Goal: Check status: Check status

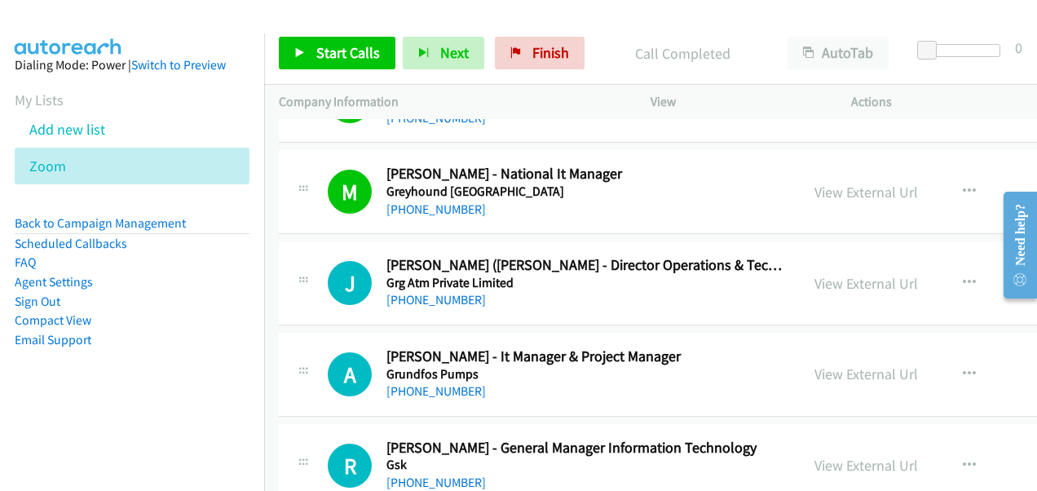
scroll to position [12714, 0]
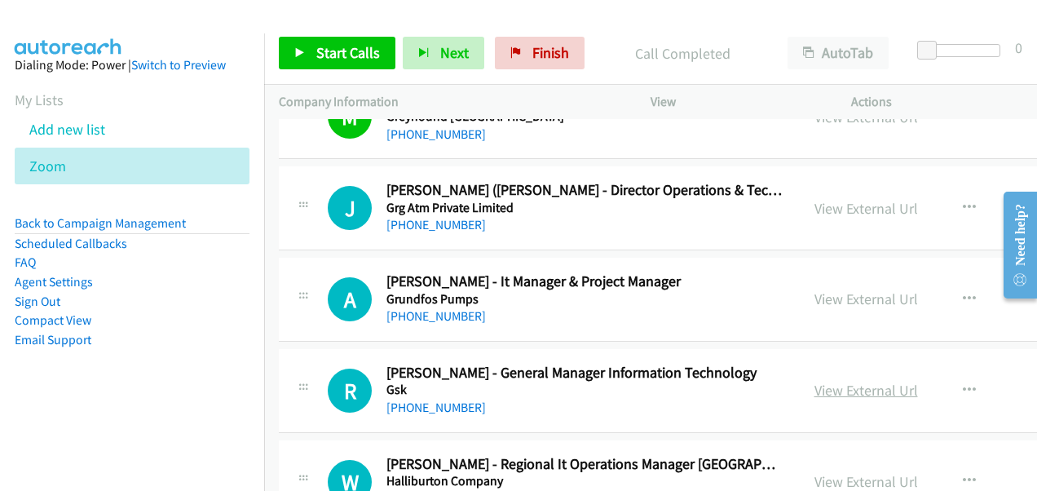
click at [817, 381] on link "View External Url" at bounding box center [866, 390] width 104 height 19
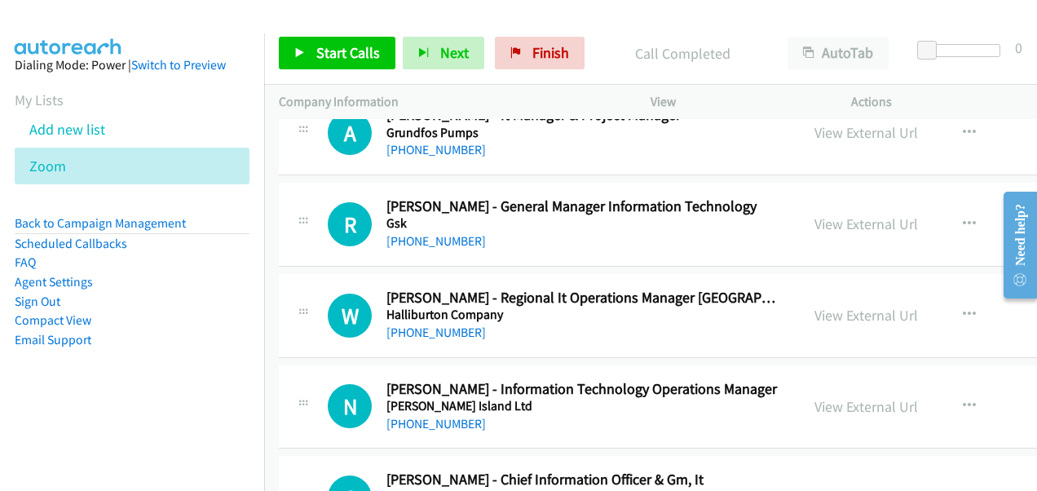
scroll to position [12958, 0]
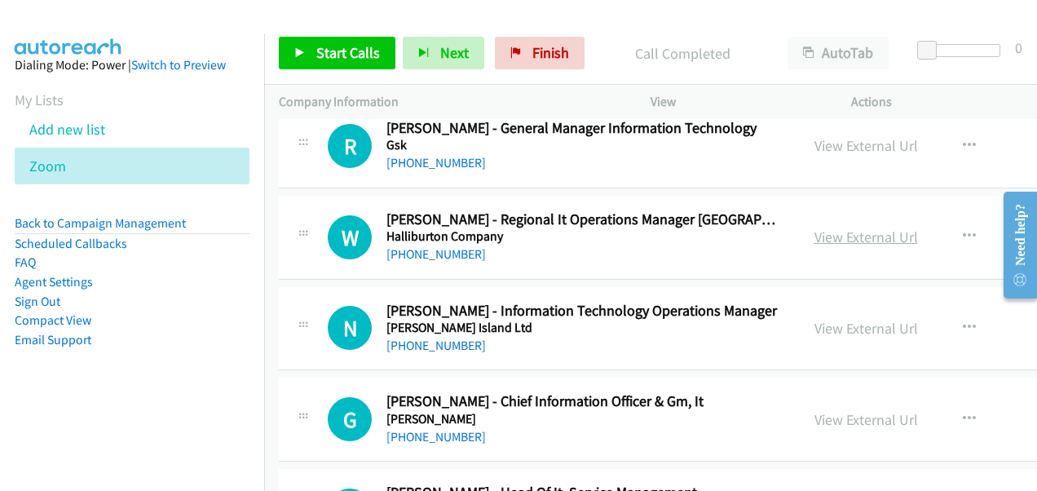
click at [825, 227] on link "View External Url" at bounding box center [866, 236] width 104 height 19
drag, startPoint x: 827, startPoint y: 382, endPoint x: 761, endPoint y: 336, distance: 80.7
click at [827, 410] on link "View External Url" at bounding box center [866, 419] width 104 height 19
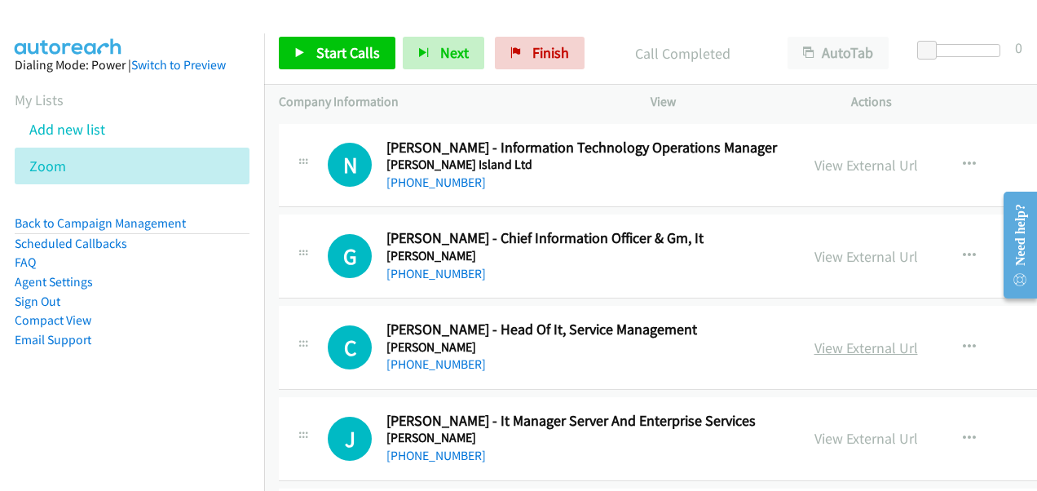
click at [825, 338] on link "View External Url" at bounding box center [866, 347] width 104 height 19
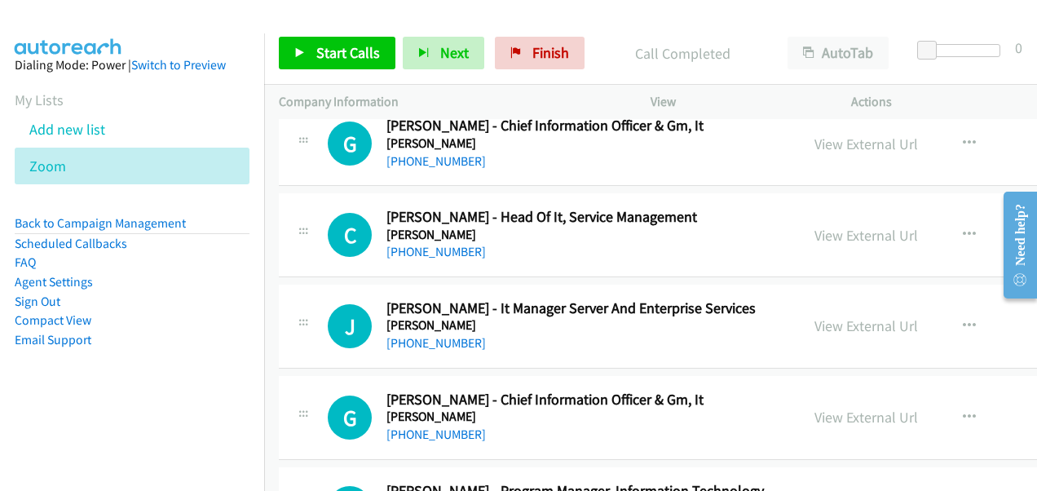
scroll to position [13284, 0]
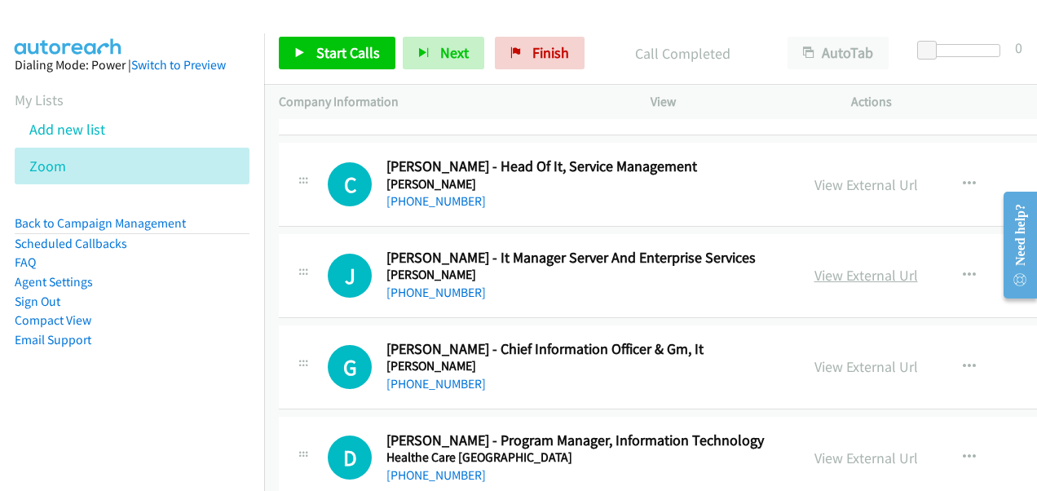
click at [818, 266] on link "View External Url" at bounding box center [866, 275] width 104 height 19
click at [832, 357] on link "View External Url" at bounding box center [866, 366] width 104 height 19
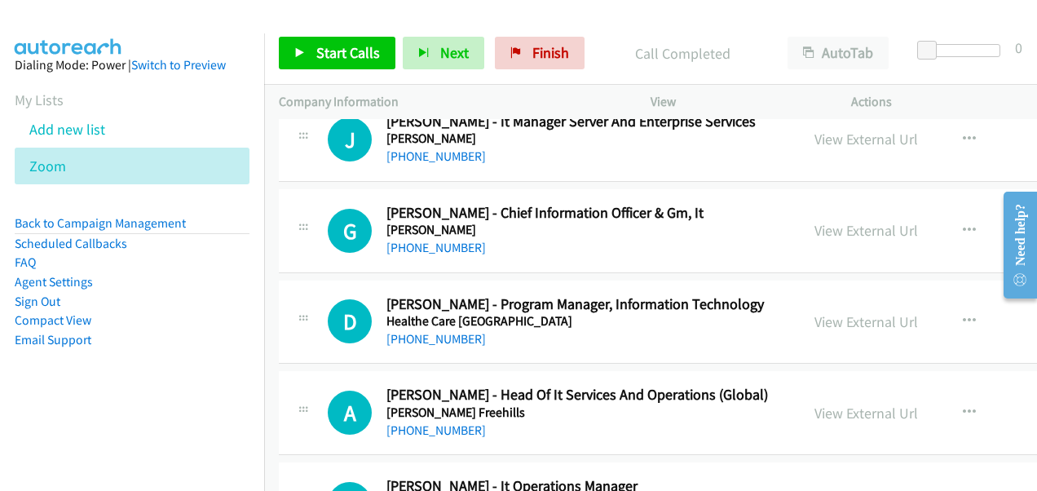
scroll to position [13447, 0]
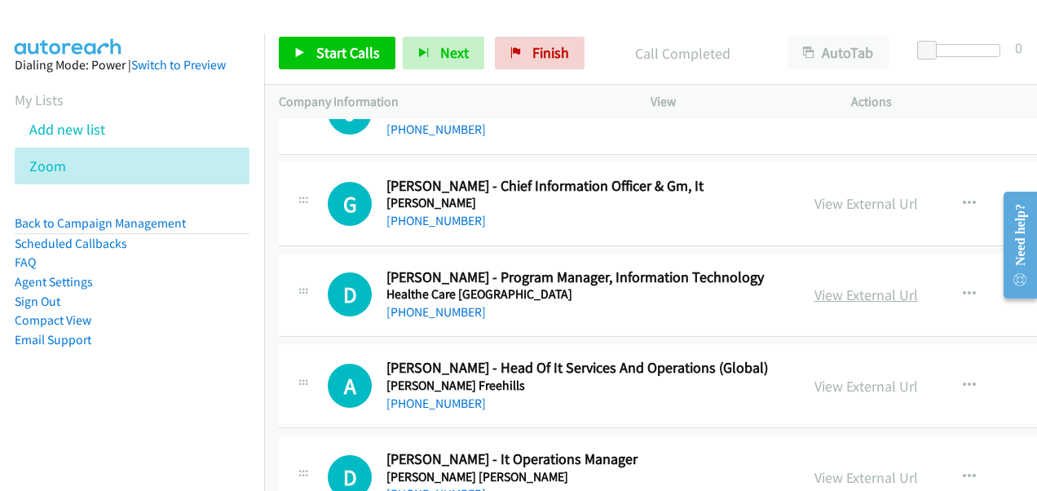
click at [830, 285] on link "View External Url" at bounding box center [866, 294] width 104 height 19
drag, startPoint x: 830, startPoint y: 350, endPoint x: 220, endPoint y: 9, distance: 698.3
click at [818, 377] on link "View External Url" at bounding box center [866, 386] width 104 height 19
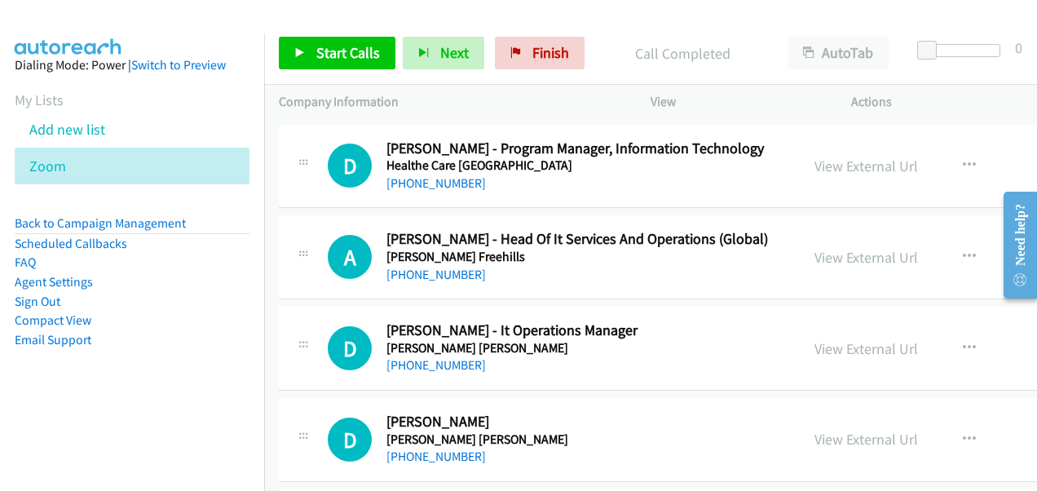
scroll to position [13610, 0]
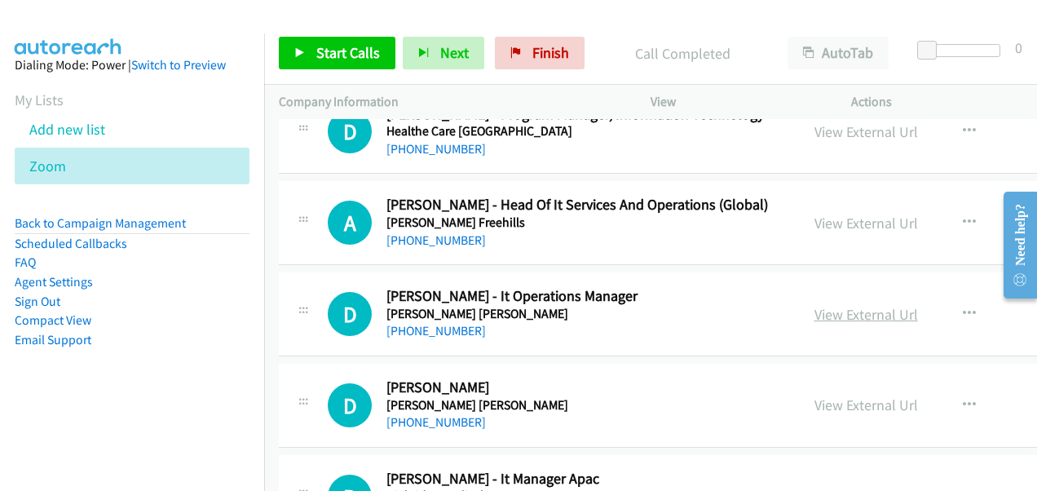
click at [838, 305] on link "View External Url" at bounding box center [866, 314] width 104 height 19
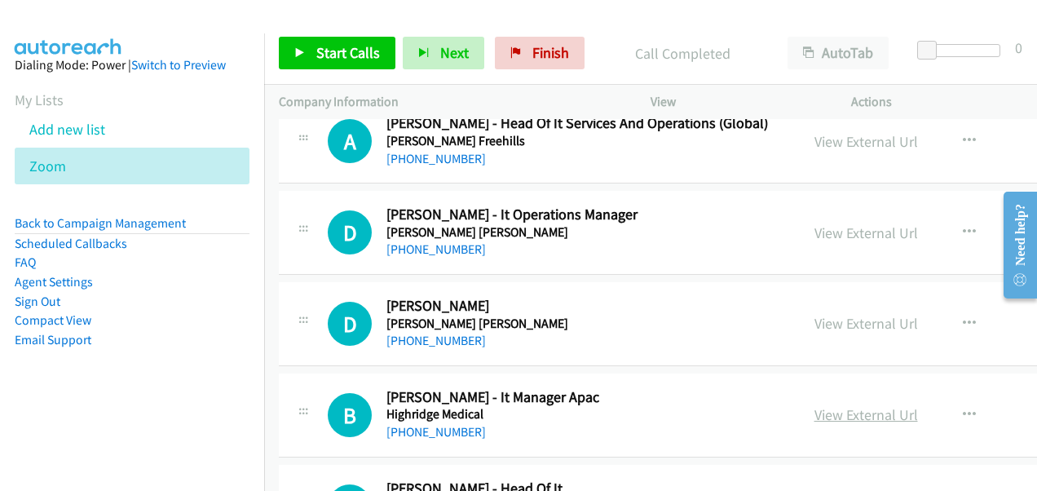
click at [831, 405] on link "View External Url" at bounding box center [866, 414] width 104 height 19
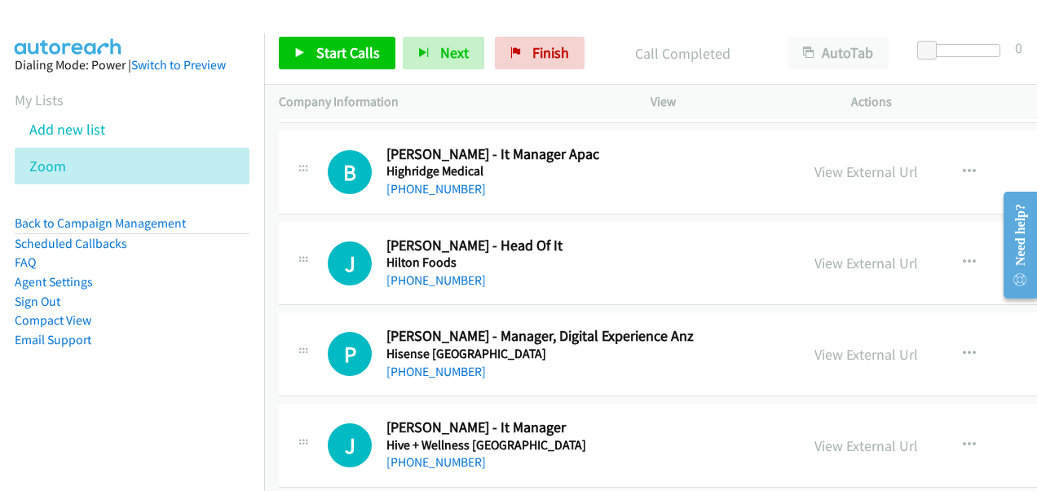
scroll to position [13936, 0]
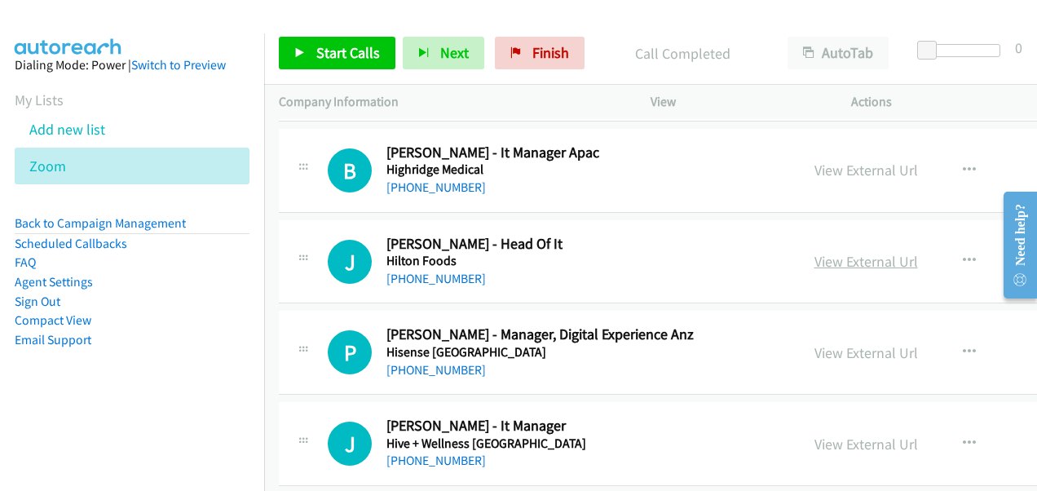
click at [817, 252] on link "View External Url" at bounding box center [866, 261] width 104 height 19
click at [843, 343] on link "View External Url" at bounding box center [866, 352] width 104 height 19
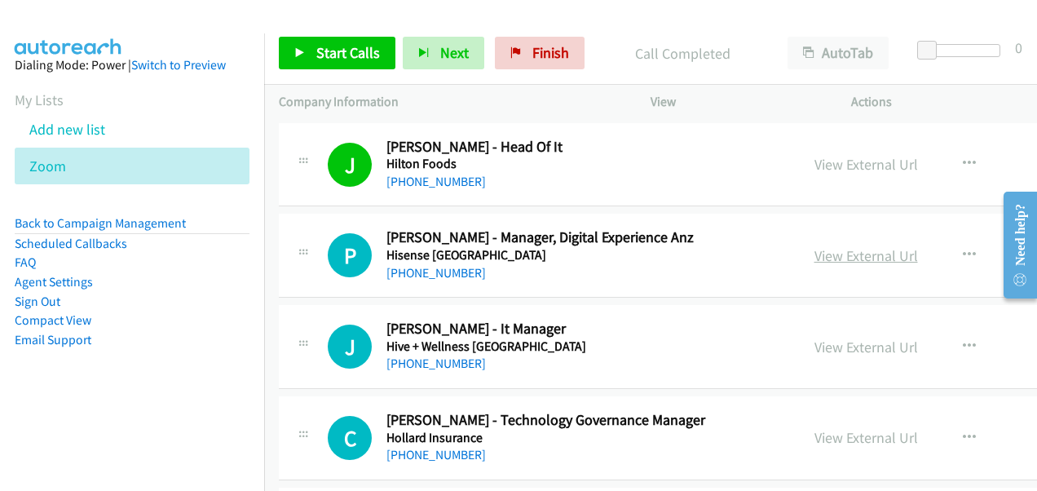
scroll to position [14099, 0]
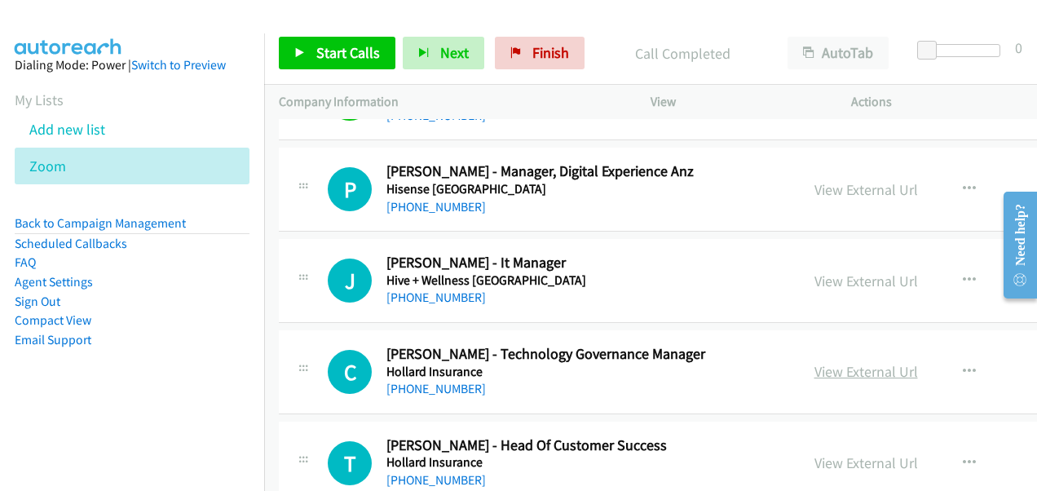
click at [826, 362] on link "View External Url" at bounding box center [866, 371] width 104 height 19
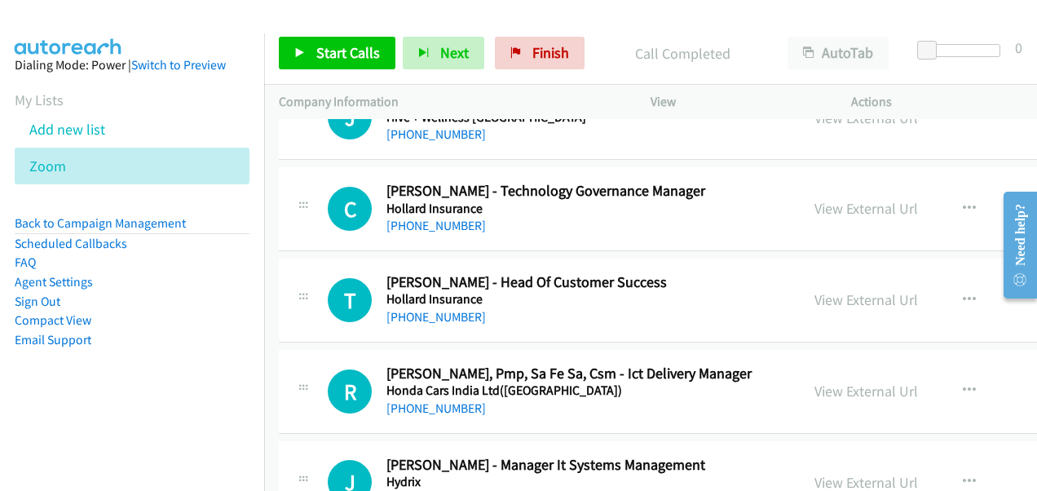
scroll to position [14344, 0]
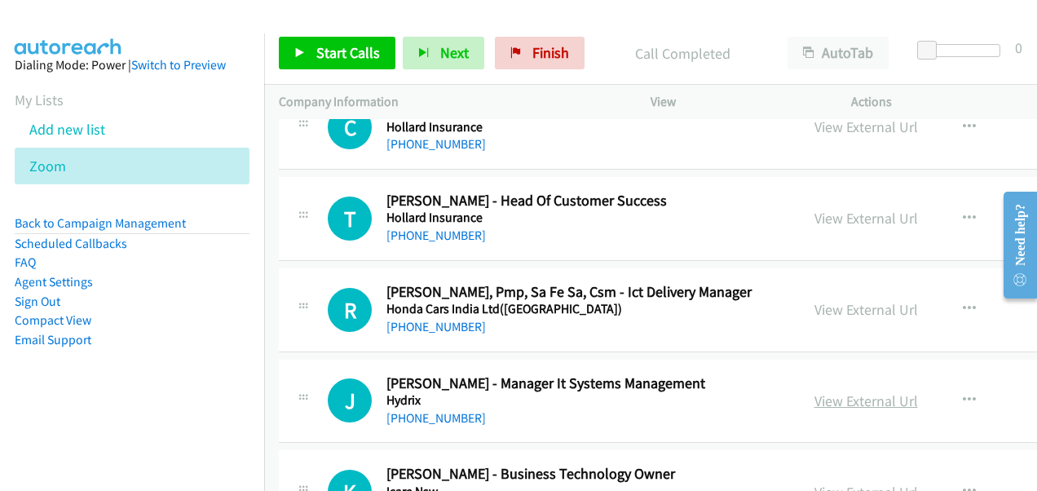
click at [839, 391] on link "View External Url" at bounding box center [866, 400] width 104 height 19
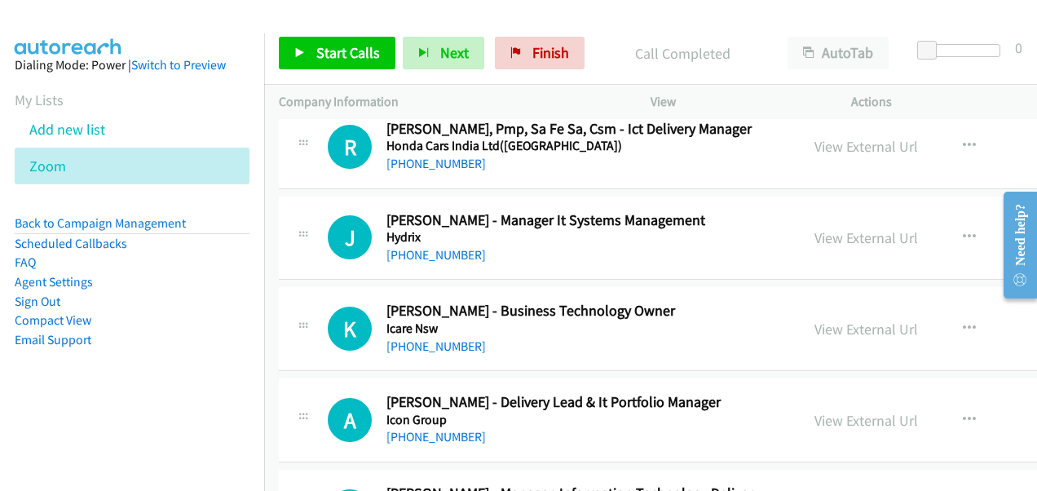
scroll to position [14670, 0]
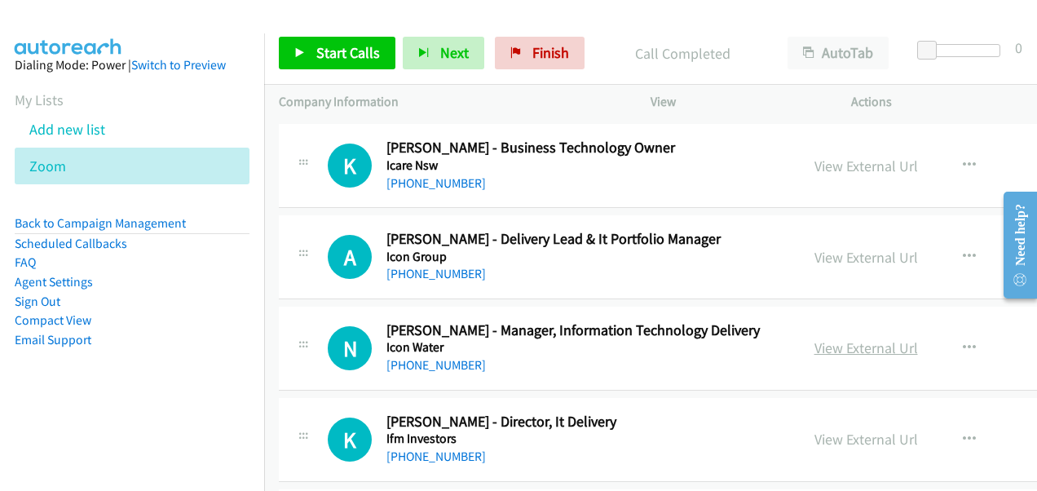
click at [839, 338] on link "View External Url" at bounding box center [866, 347] width 104 height 19
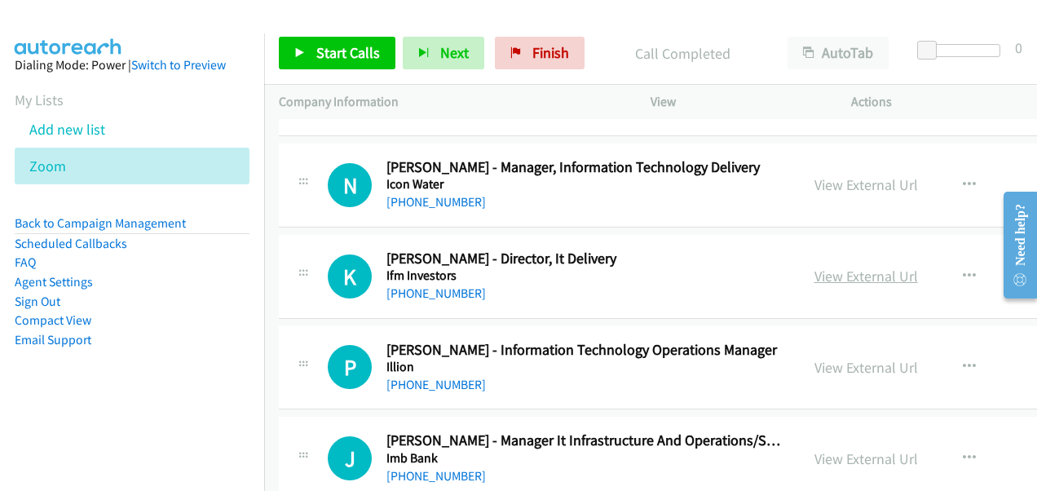
click at [846, 266] on link "View External Url" at bounding box center [866, 275] width 104 height 19
click at [821, 358] on link "View External Url" at bounding box center [866, 367] width 104 height 19
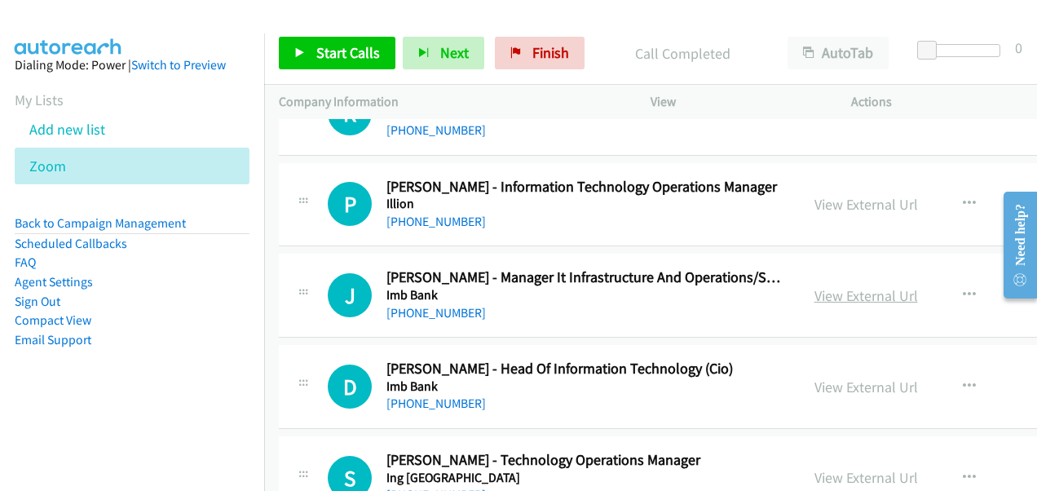
click at [814, 286] on link "View External Url" at bounding box center [866, 295] width 104 height 19
click at [814, 377] on link "View External Url" at bounding box center [866, 386] width 104 height 19
click at [823, 468] on link "View External Url" at bounding box center [866, 477] width 104 height 19
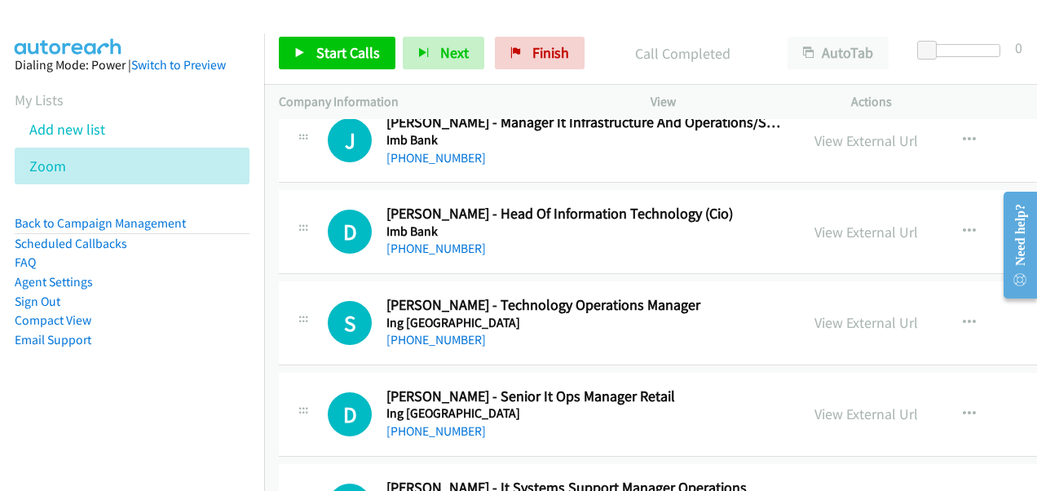
scroll to position [15159, 0]
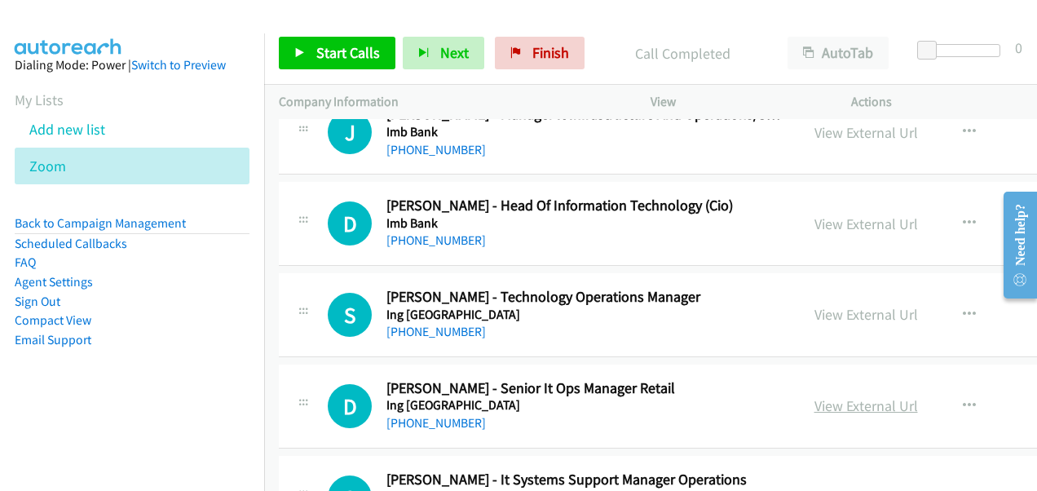
click at [823, 396] on link "View External Url" at bounding box center [866, 405] width 104 height 19
